Goal: Transaction & Acquisition: Purchase product/service

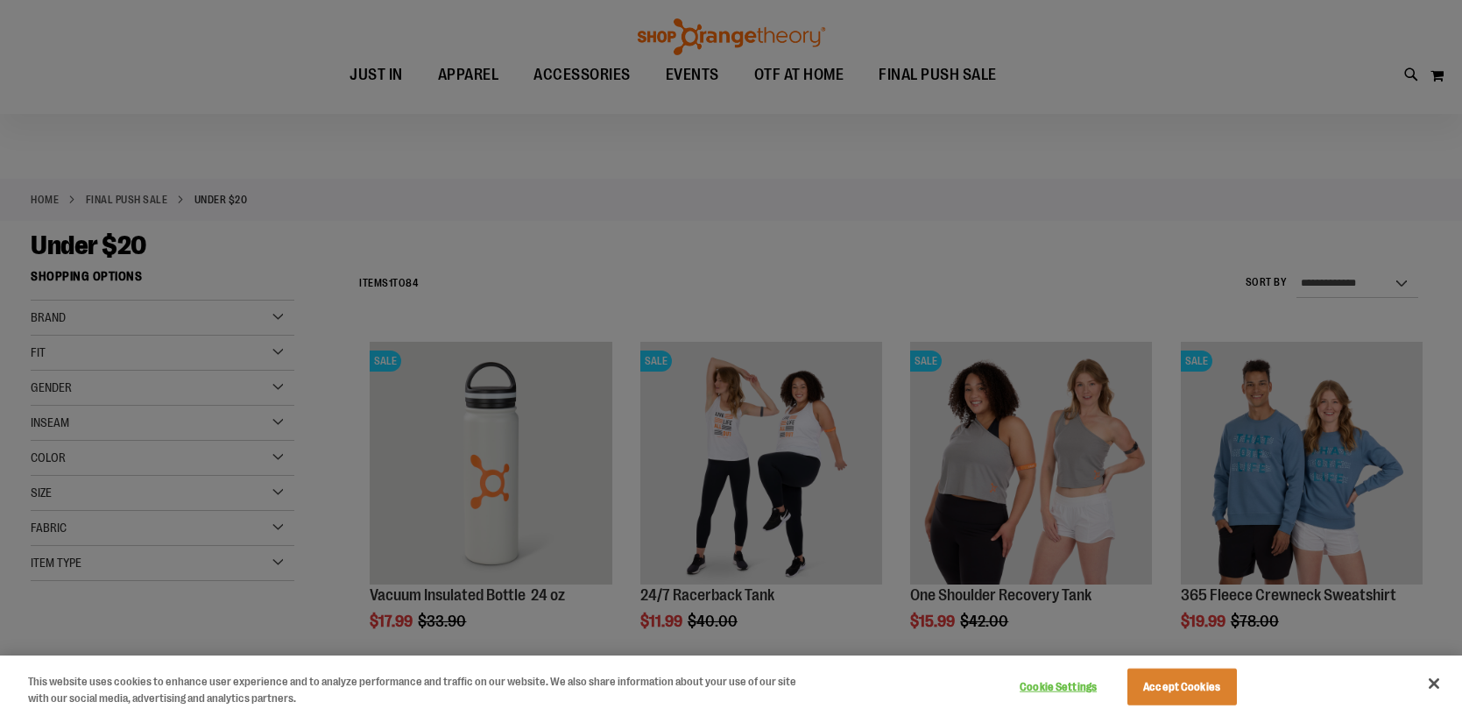
scroll to position [17, 0]
type input "**********"
click at [1440, 679] on button "Close" at bounding box center [1434, 683] width 39 height 39
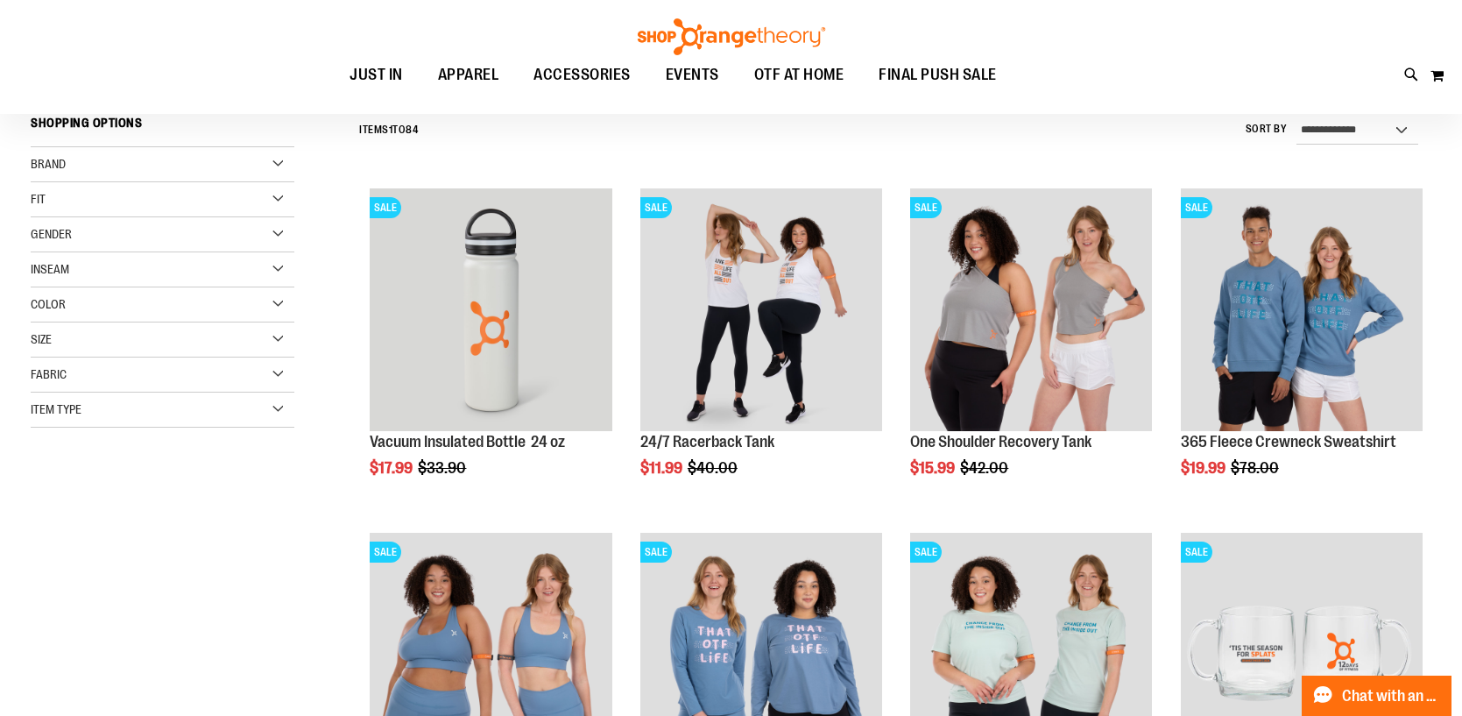
scroll to position [219, 0]
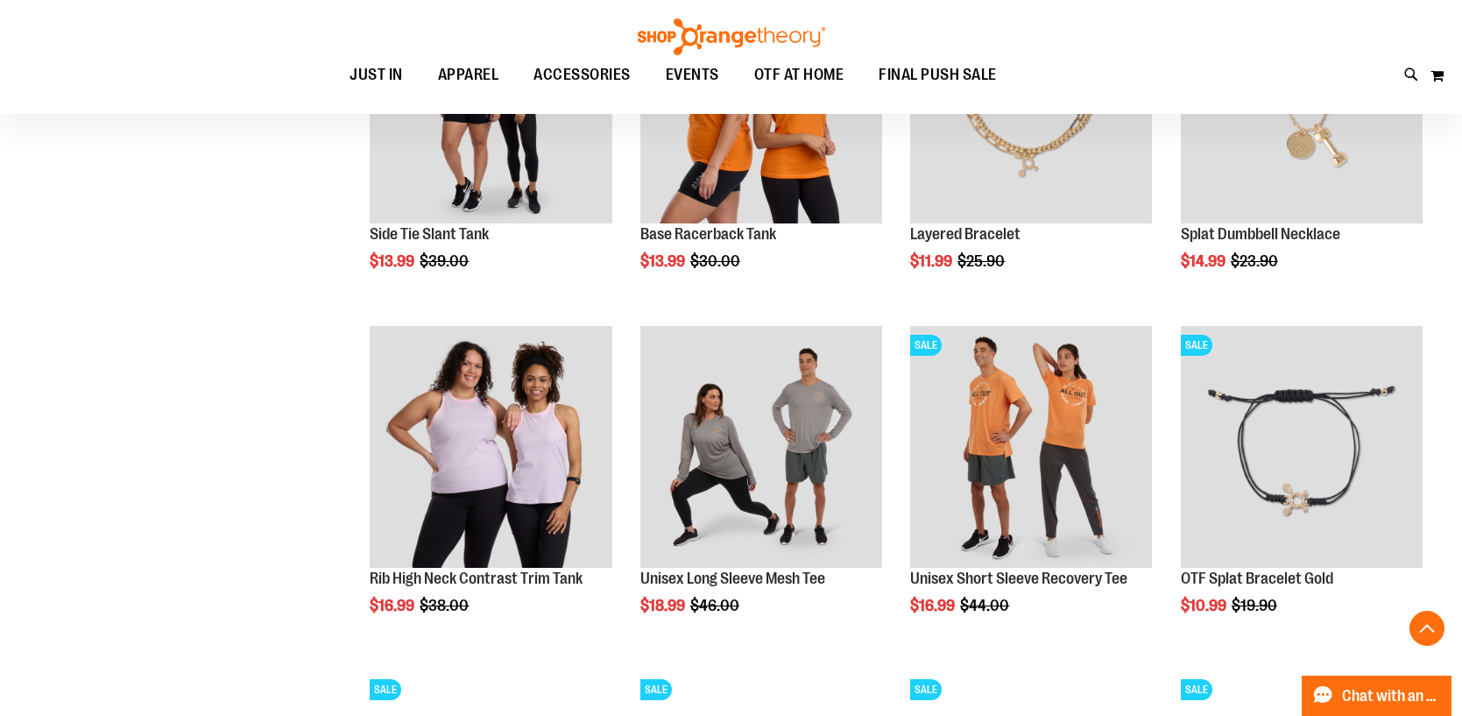
scroll to position [1415, 0]
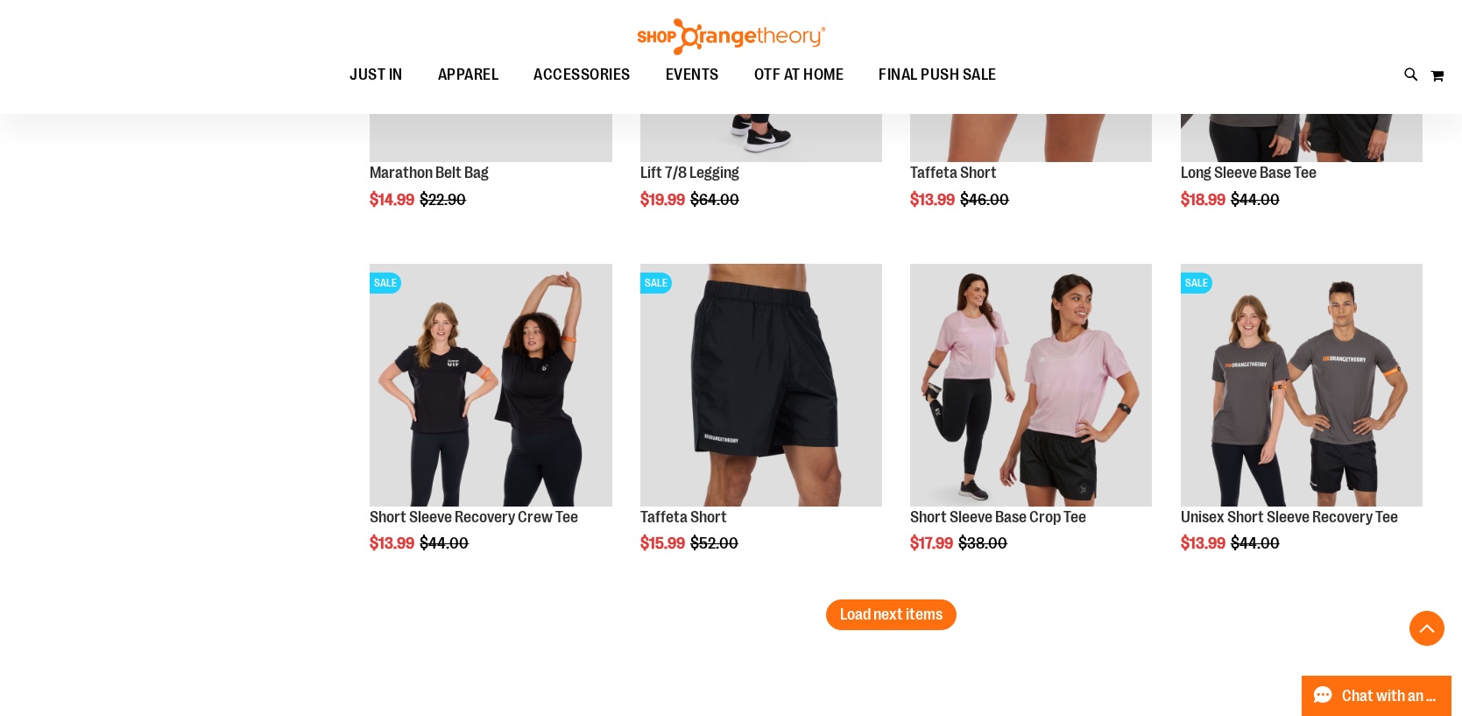
scroll to position [2886, 0]
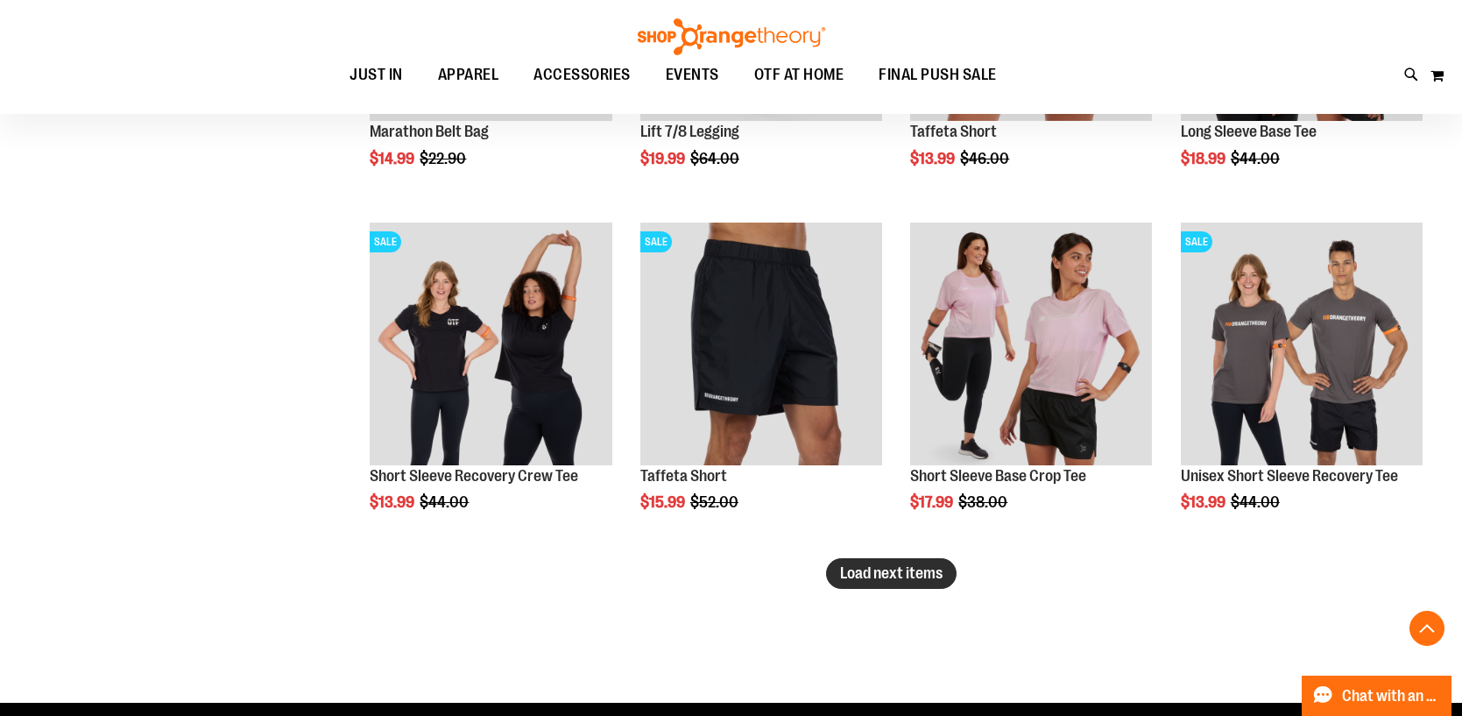
click at [909, 573] on span "Load next items" at bounding box center [891, 573] width 103 height 18
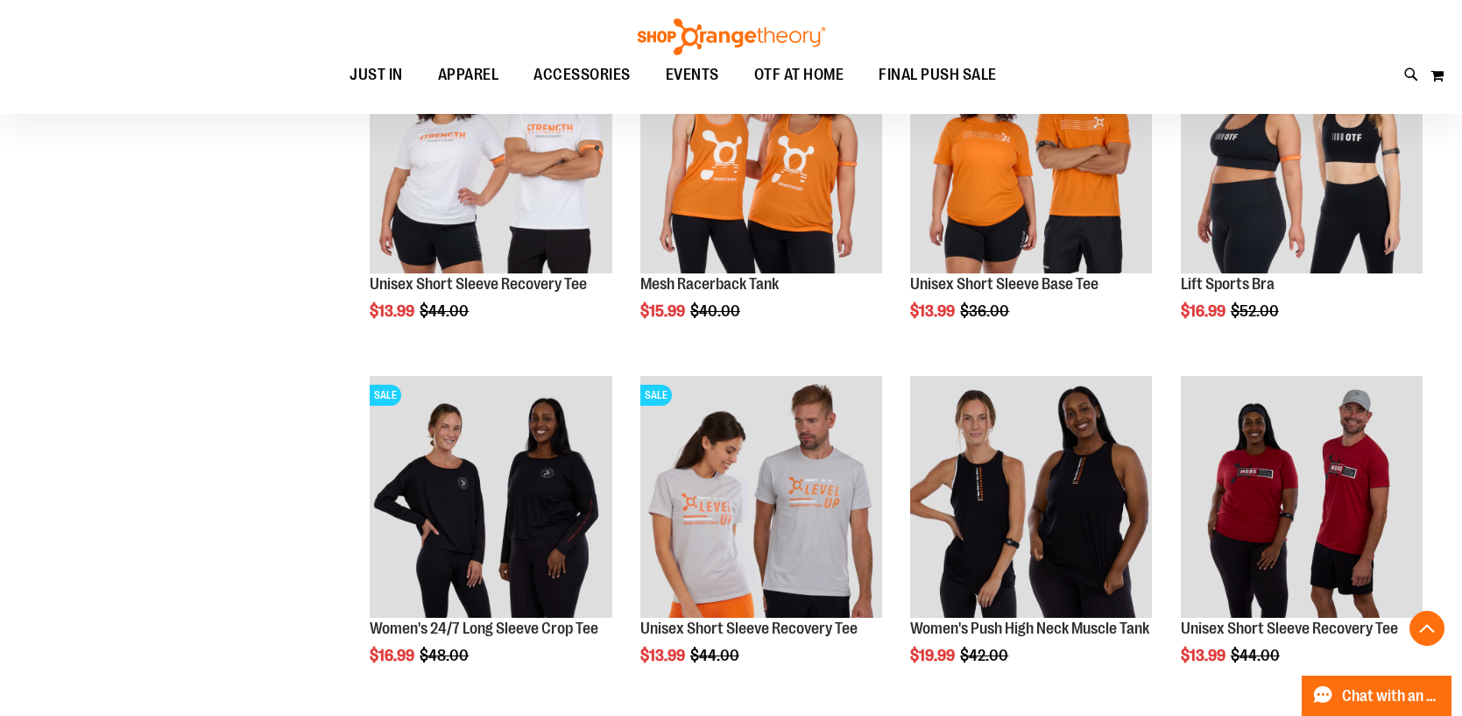
scroll to position [3424, 0]
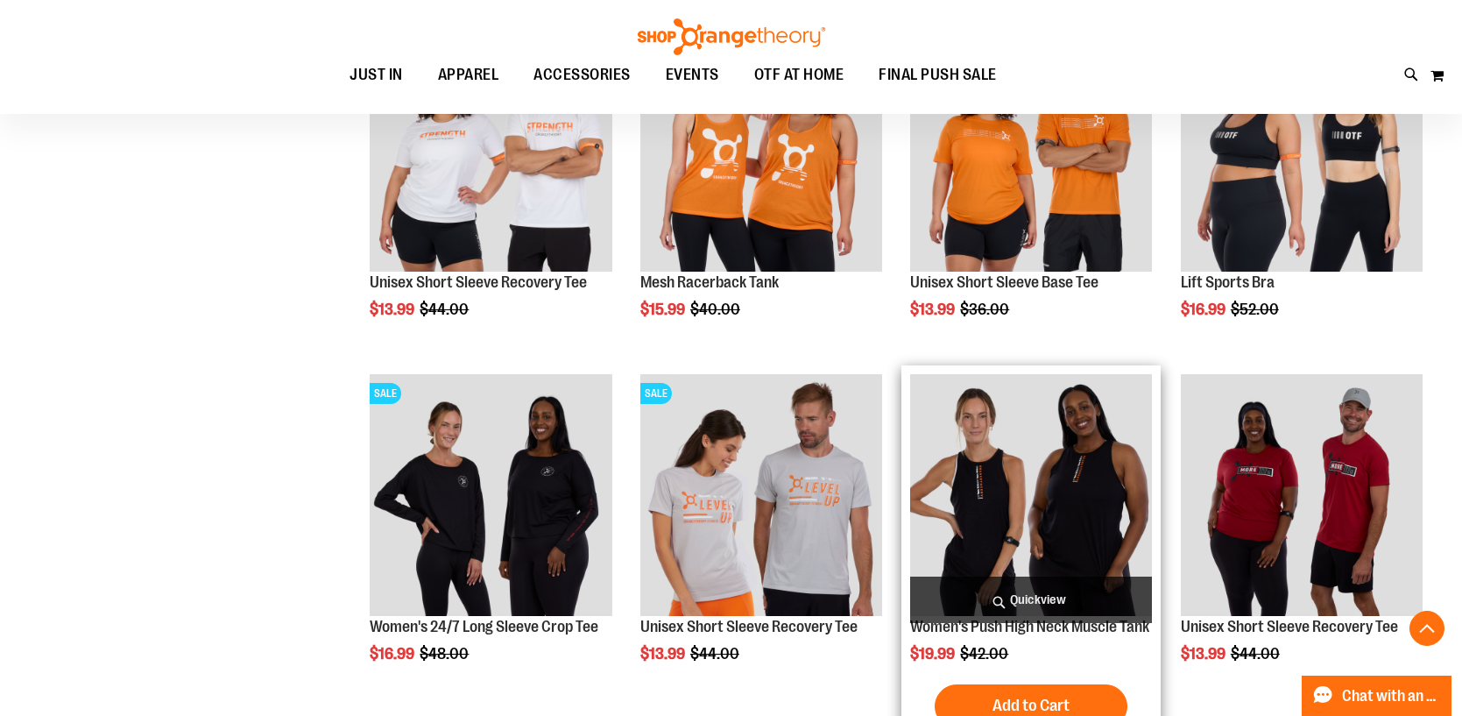
click at [1037, 461] on img "product" at bounding box center [1031, 495] width 242 height 242
